Goal: Transaction & Acquisition: Purchase product/service

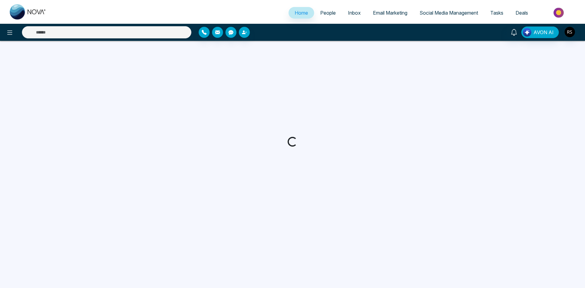
select select "*"
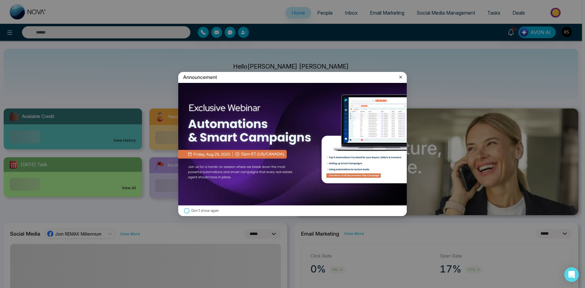
click at [401, 73] on div "Announcement" at bounding box center [292, 77] width 229 height 11
click at [401, 78] on icon at bounding box center [401, 77] width 6 height 6
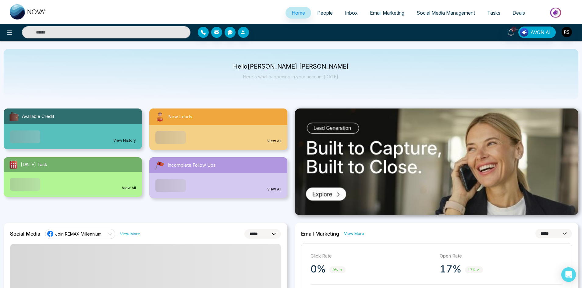
click at [563, 15] on img at bounding box center [556, 13] width 44 height 14
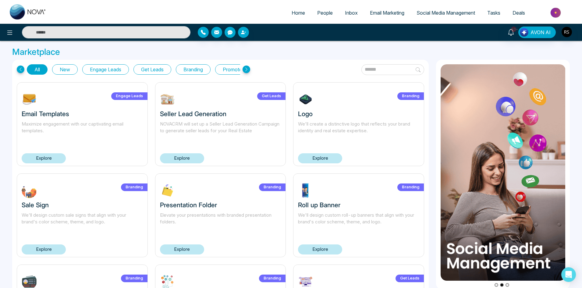
click at [247, 70] on icon at bounding box center [247, 70] width 8 height 8
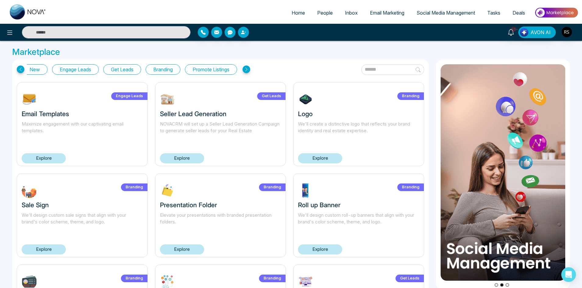
scroll to position [0, 34]
click at [247, 70] on icon at bounding box center [247, 70] width 8 height 8
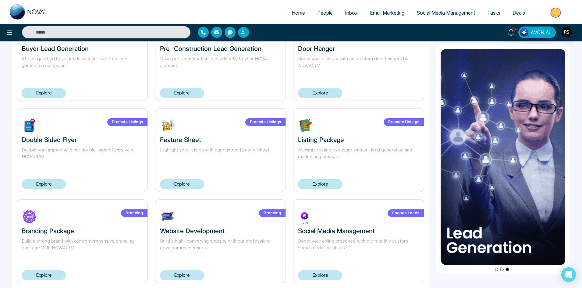
scroll to position [352, 0]
